Goal: Find specific page/section: Find specific page/section

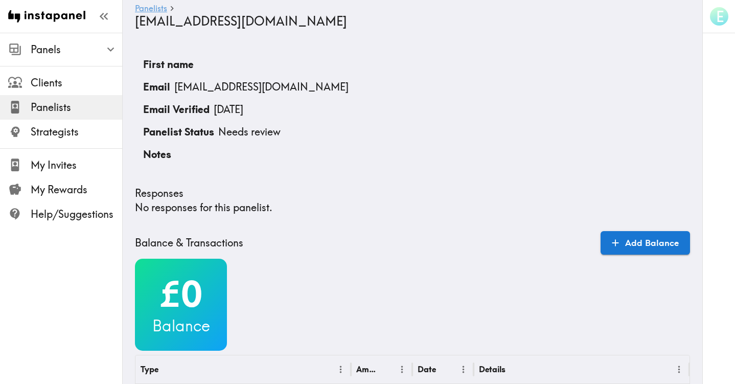
click at [151, 12] on link "Panelists" at bounding box center [151, 9] width 32 height 10
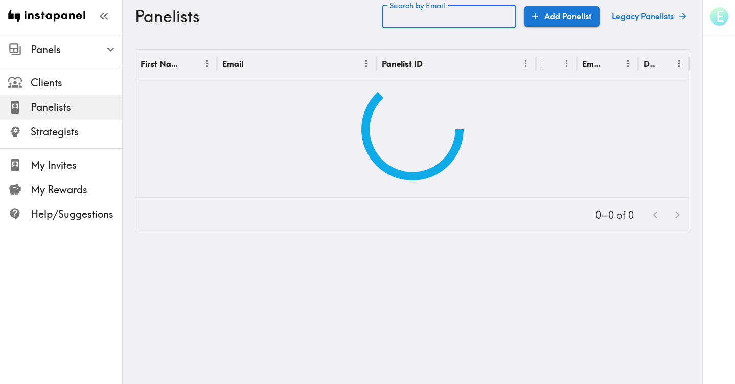
click at [438, 15] on input "Search by Email" at bounding box center [448, 17] width 133 height 24
paste input "text"
type input "[EMAIL_ADDRESS][DOMAIN_NAME]"
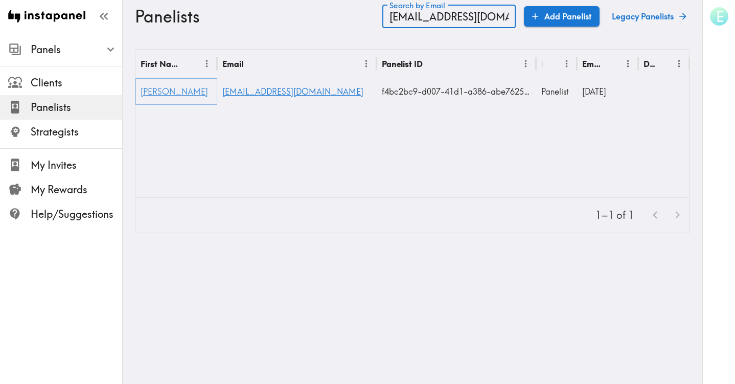
click at [154, 95] on span "[PERSON_NAME]" at bounding box center [174, 91] width 67 height 10
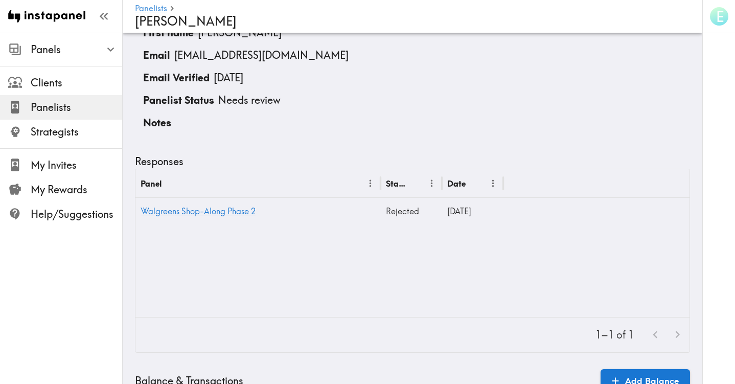
scroll to position [87, 0]
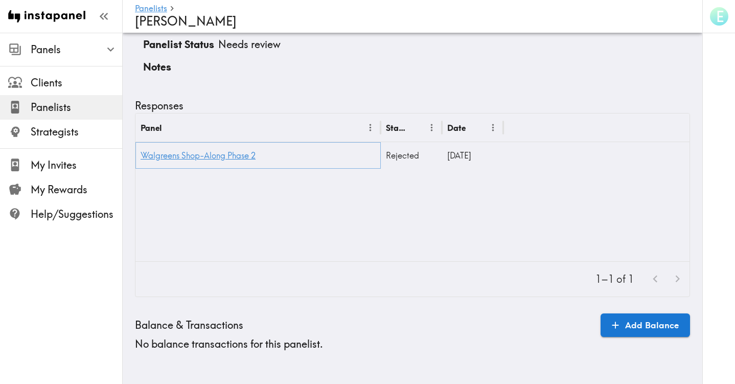
click at [202, 156] on link "Walgreens Shop-Along Phase 2" at bounding box center [198, 155] width 115 height 10
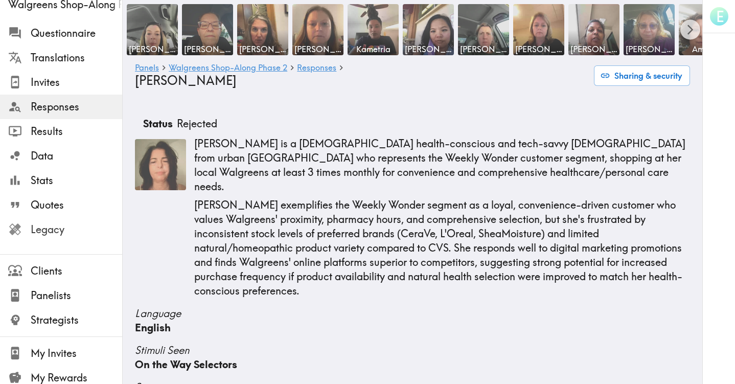
scroll to position [83, 0]
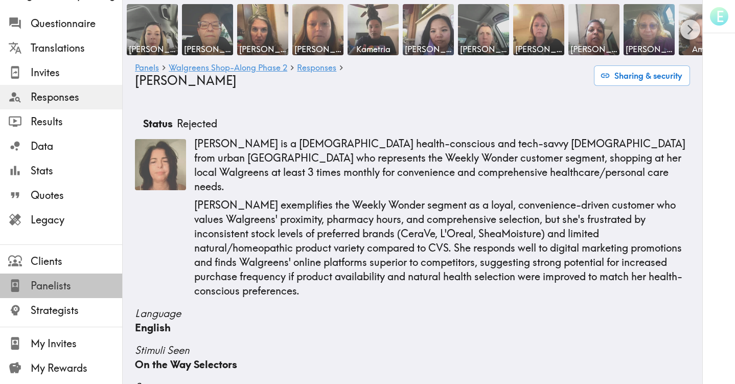
click at [52, 286] on span "Panelists" at bounding box center [76, 286] width 91 height 14
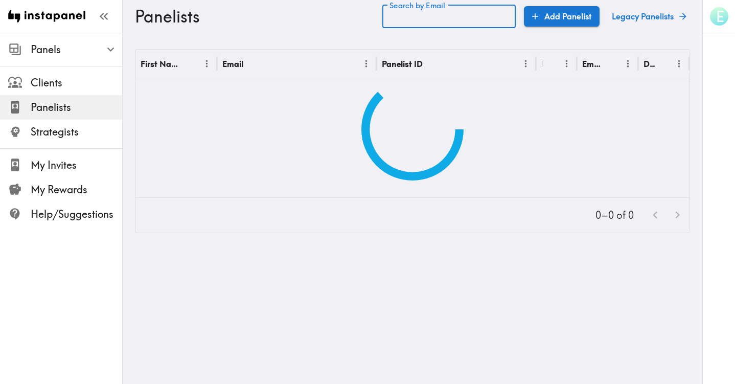
click at [424, 19] on input "Search by Email" at bounding box center [448, 17] width 133 height 24
paste input "text"
type input "[EMAIL_ADDRESS][DOMAIN_NAME]"
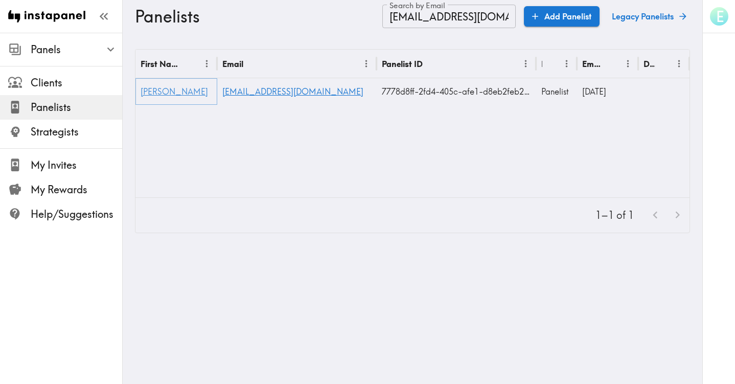
click at [154, 94] on span "[PERSON_NAME]" at bounding box center [174, 91] width 67 height 10
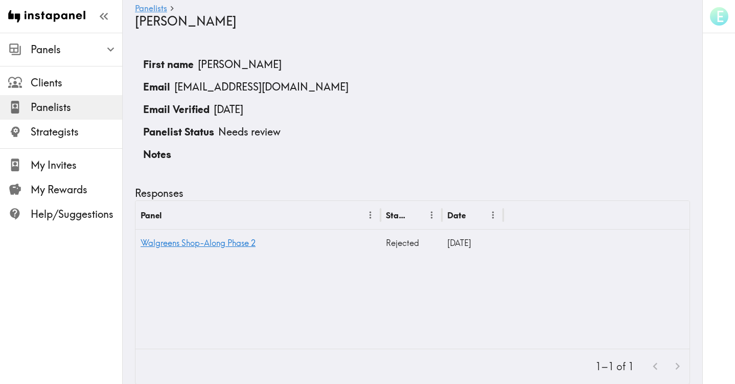
scroll to position [87, 0]
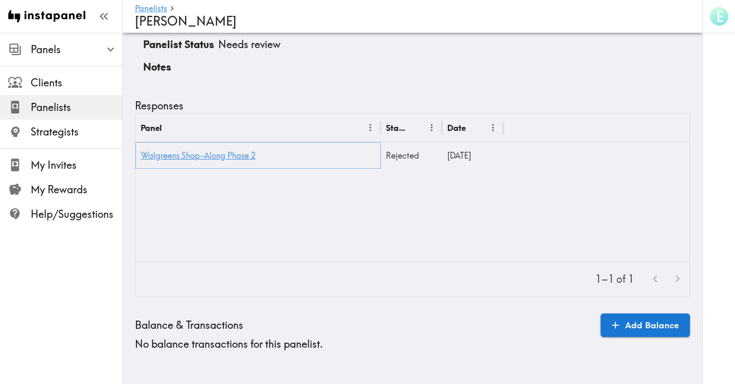
click at [193, 157] on link "Walgreens Shop-Along Phase 2" at bounding box center [198, 155] width 115 height 10
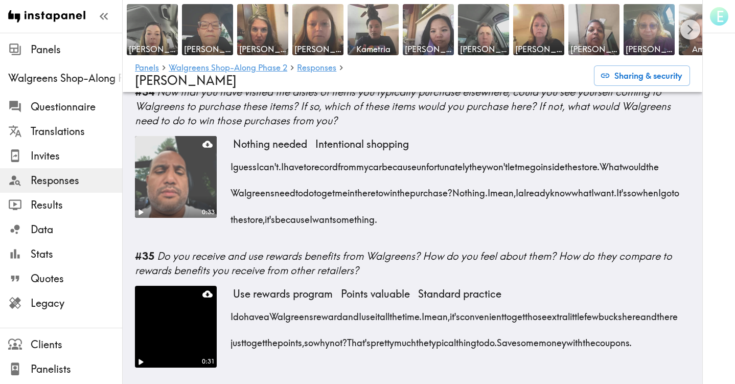
scroll to position [3356, 0]
